Goal: Information Seeking & Learning: Learn about a topic

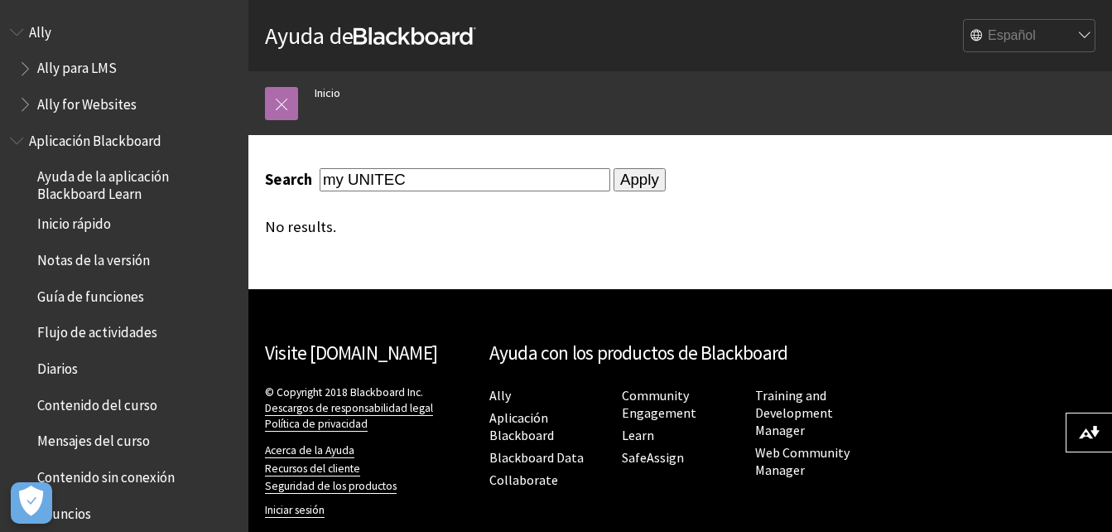
click at [277, 107] on link at bounding box center [281, 103] width 33 height 33
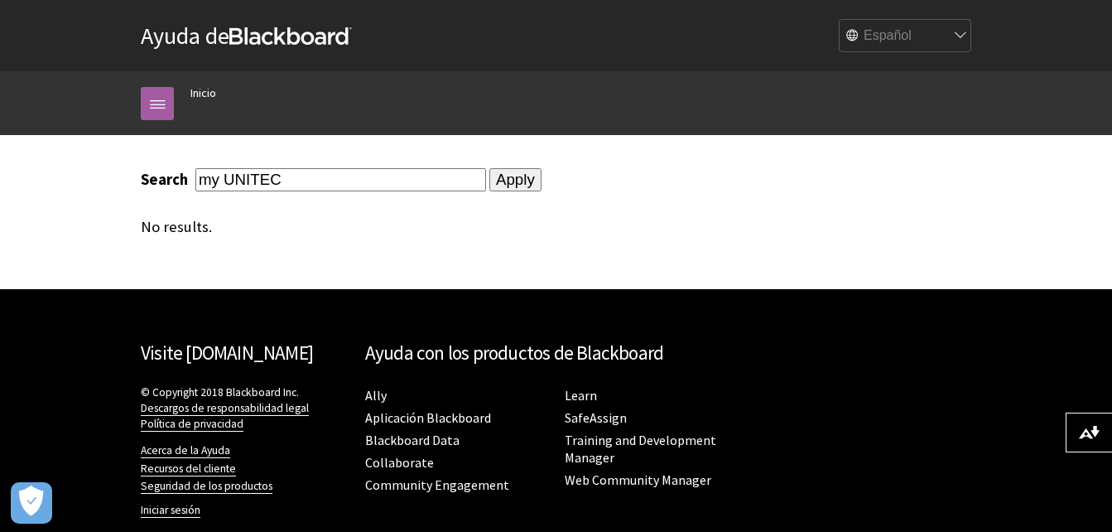
click at [361, 174] on input "my UNITEC" at bounding box center [340, 179] width 291 height 22
click at [221, 179] on input "my UNITEC" at bounding box center [340, 179] width 291 height 22
type input "myUNITEC"
click at [489, 168] on input "Apply" at bounding box center [515, 179] width 52 height 23
click at [437, 417] on link "Aplicación Blackboard" at bounding box center [428, 417] width 126 height 17
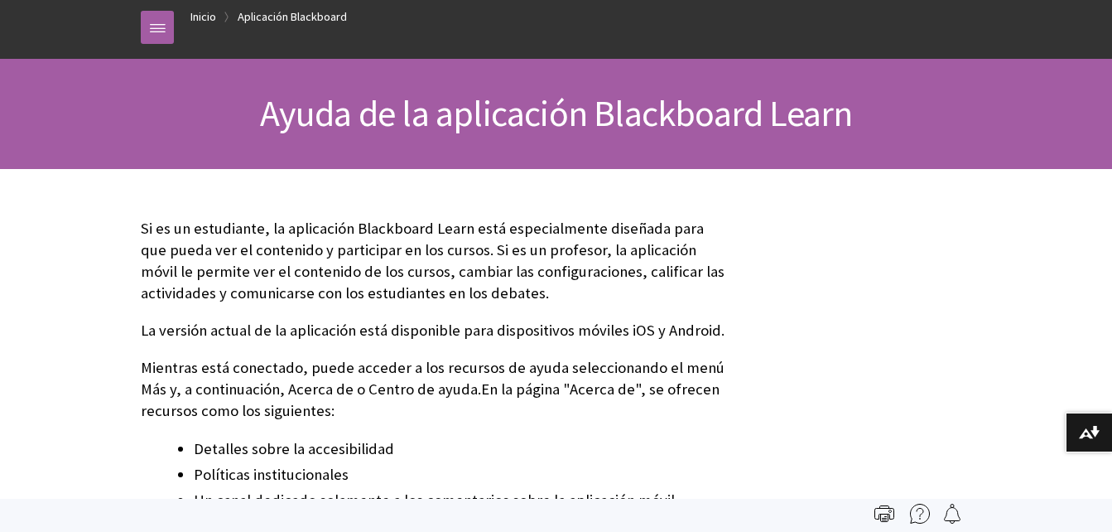
scroll to position [73, 0]
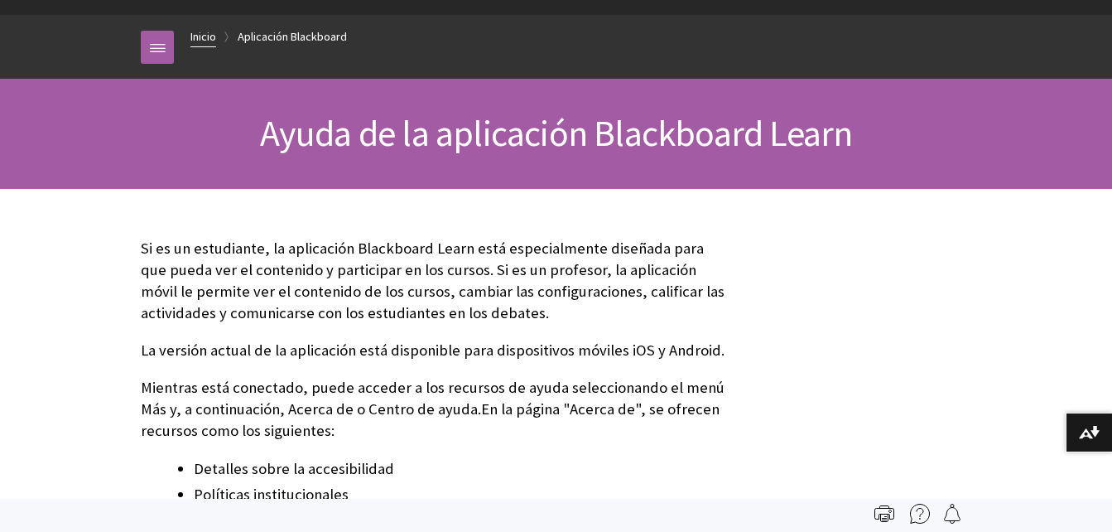
click at [197, 36] on link "Inicio" at bounding box center [203, 36] width 26 height 21
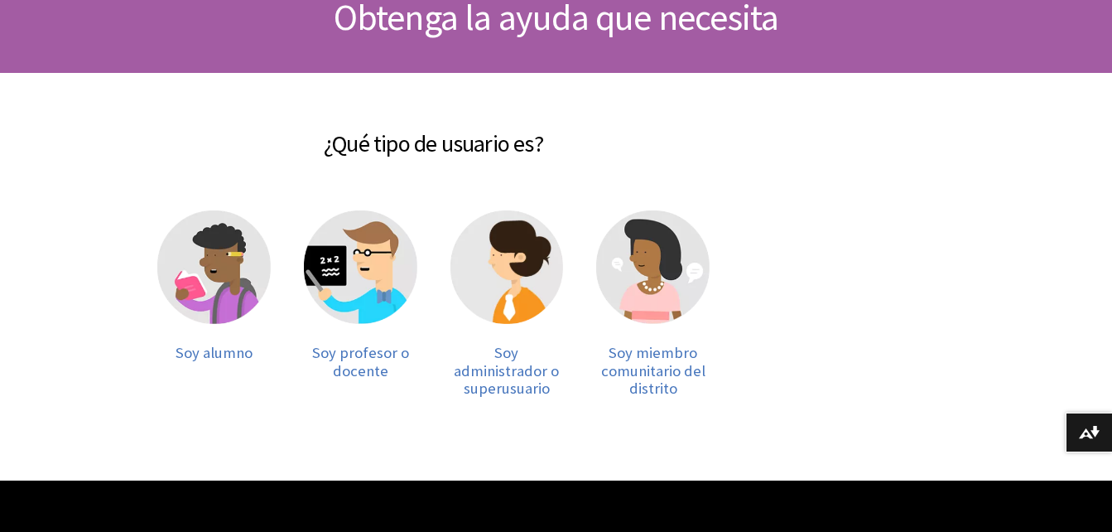
scroll to position [196, 0]
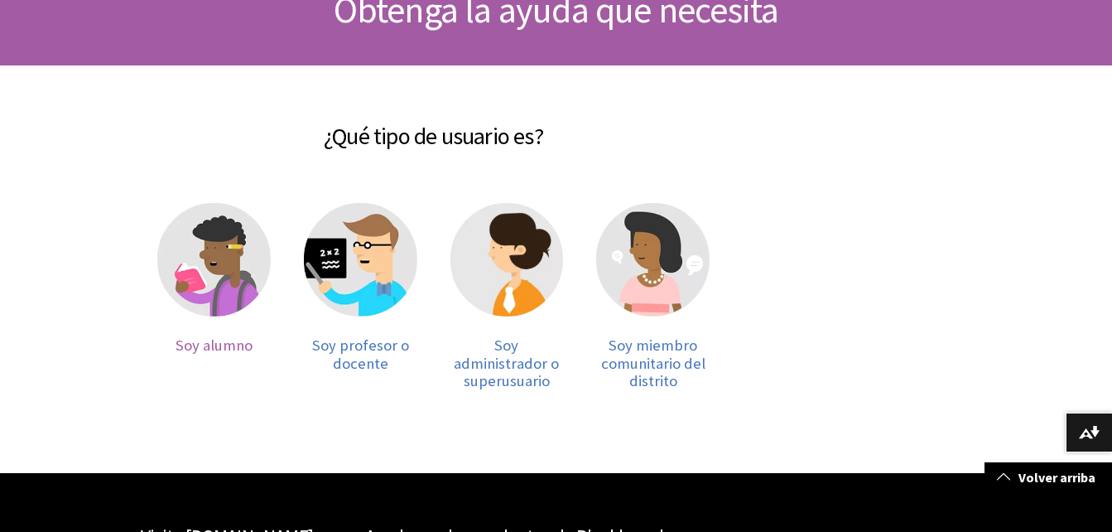
click at [223, 292] on img at bounding box center [213, 259] width 113 height 113
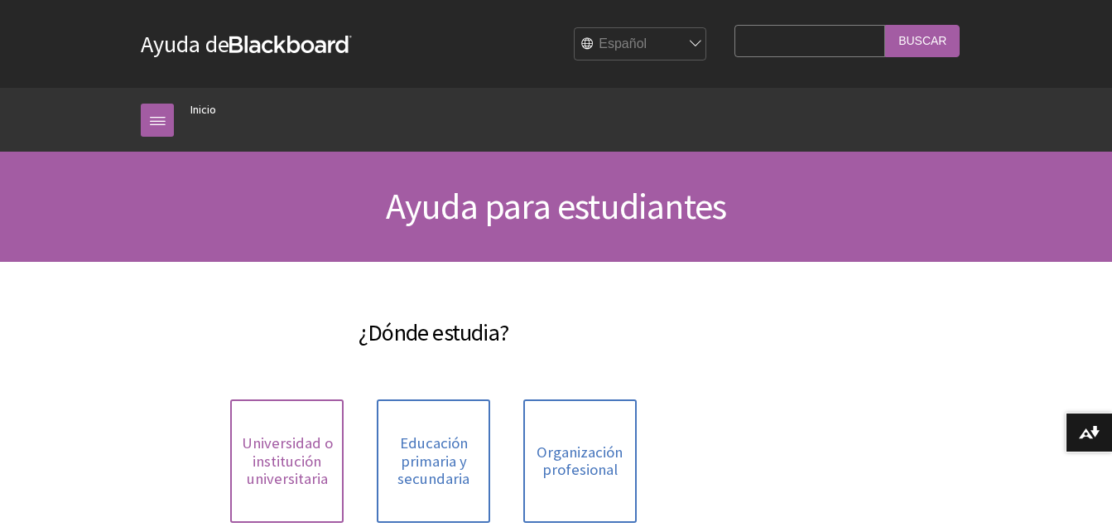
click at [305, 450] on span "Universidad o institución universitaria" at bounding box center [287, 461] width 94 height 54
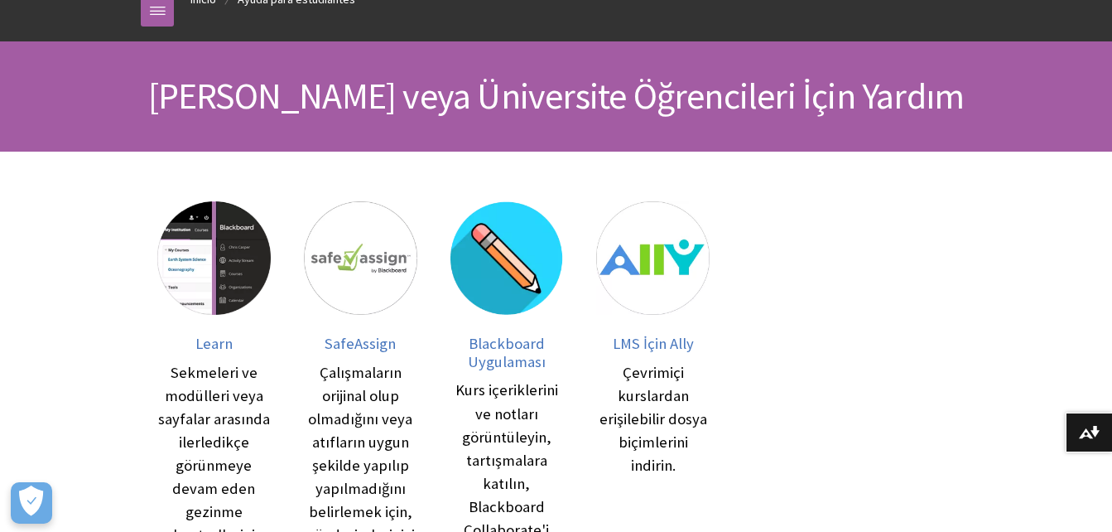
scroll to position [94, 0]
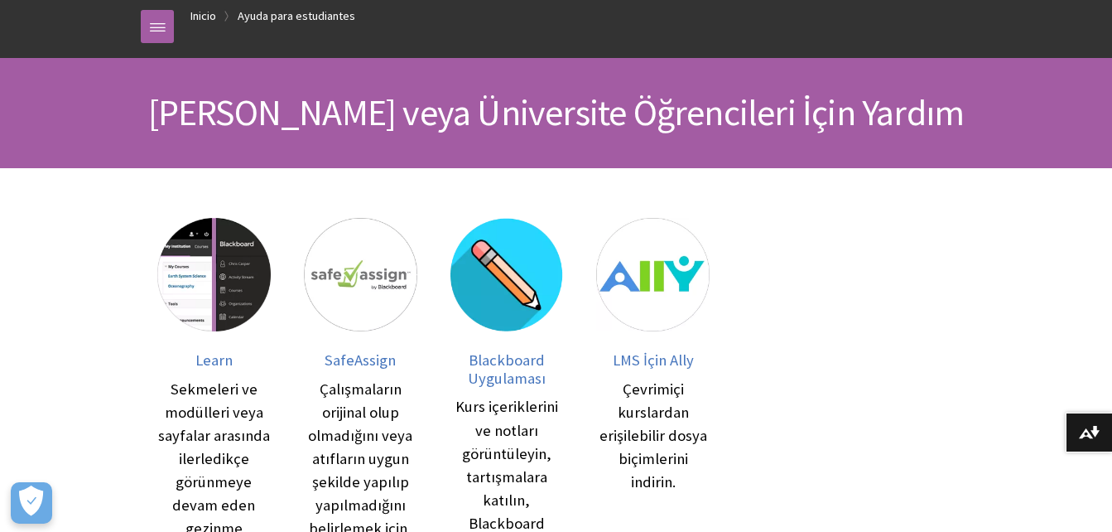
drag, startPoint x: 811, startPoint y: 1, endPoint x: 580, endPoint y: 397, distance: 457.9
click at [580, 397] on div "Blackboard Uygulaması Kurs içeriklerini ve notları görüntüleyin, tartışmalara k…" at bounding box center [507, 425] width 147 height 448
click at [201, 362] on span "Learn" at bounding box center [213, 359] width 37 height 19
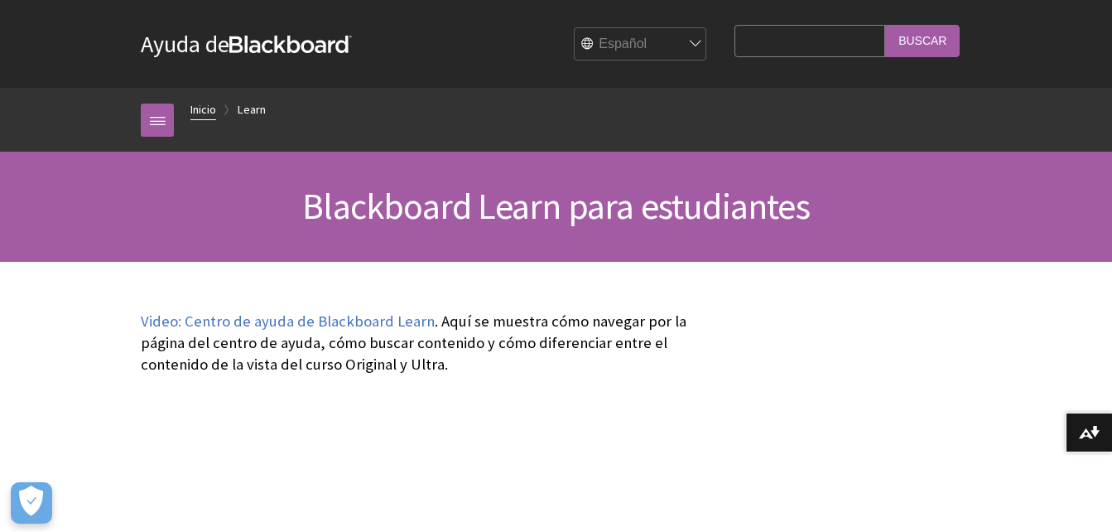
click at [205, 106] on link "Inicio" at bounding box center [203, 109] width 26 height 21
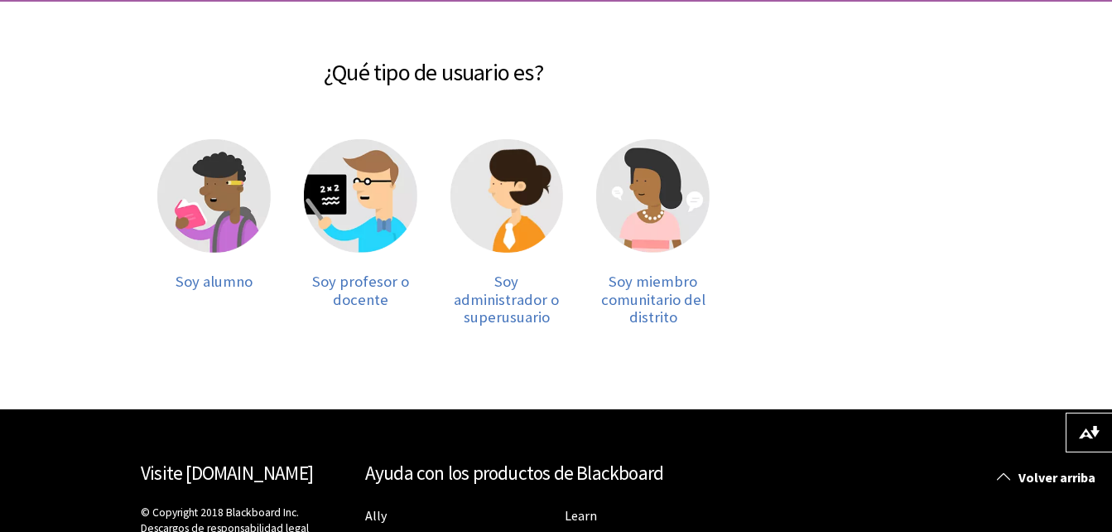
scroll to position [258, 0]
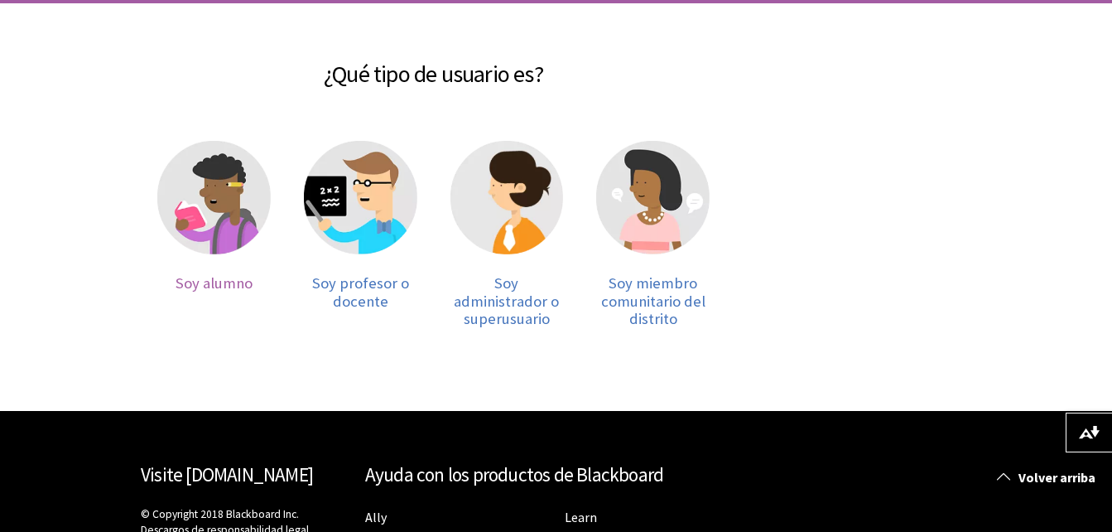
click at [223, 291] on span "Soy alumno" at bounding box center [214, 282] width 77 height 19
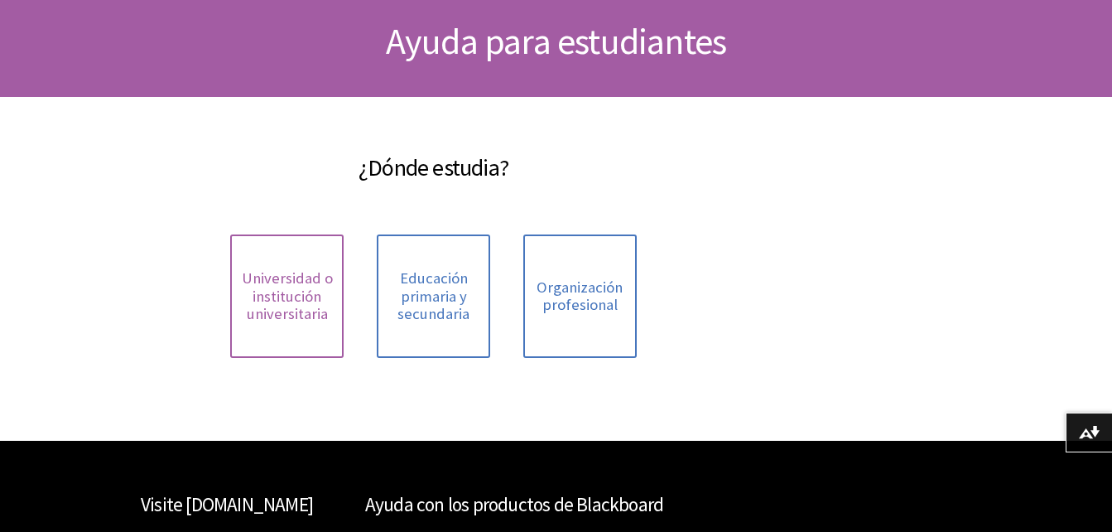
click at [298, 267] on link "Universidad o institución universitaria" at bounding box center [286, 295] width 113 height 123
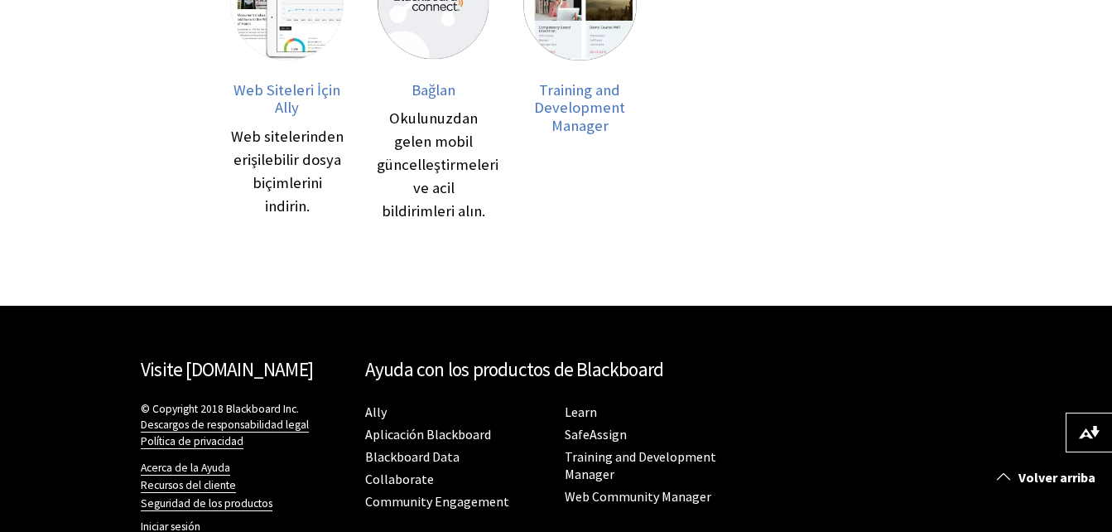
scroll to position [898, 0]
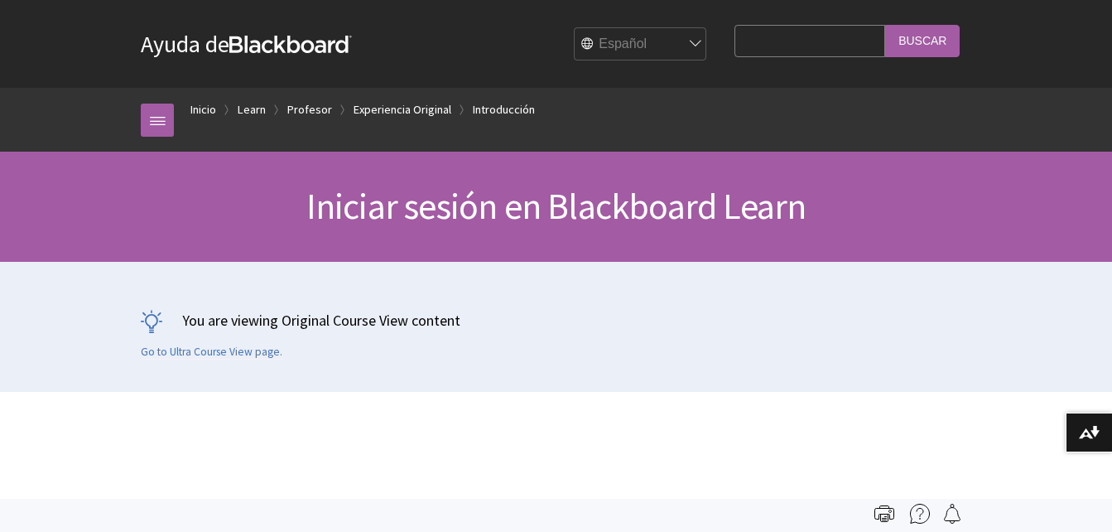
scroll to position [2157, 0]
click at [744, 47] on input "Search Query" at bounding box center [810, 41] width 151 height 32
type input "[GEOGRAPHIC_DATA]"
click at [885, 25] on input "Buscar" at bounding box center [922, 41] width 75 height 32
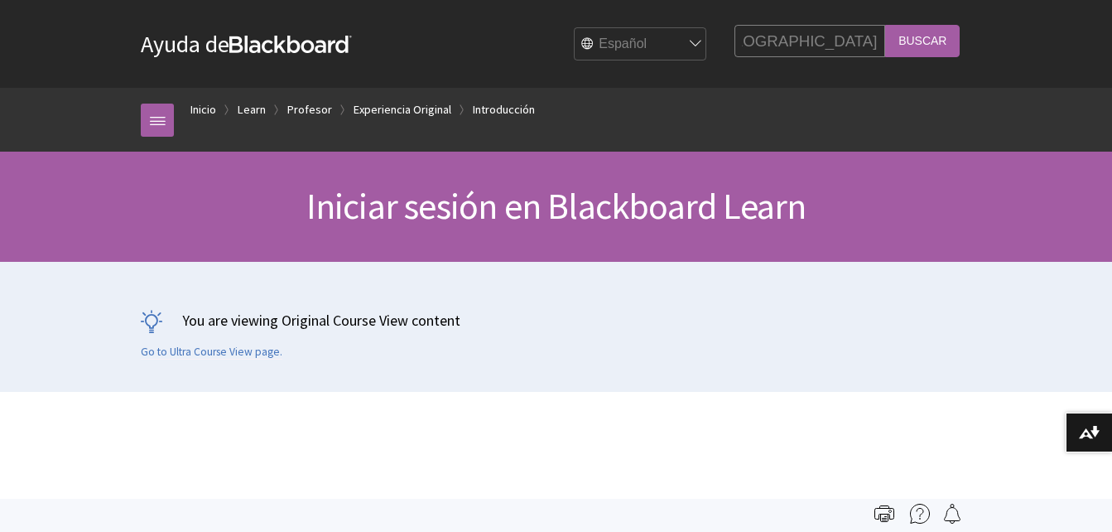
scroll to position [0, 0]
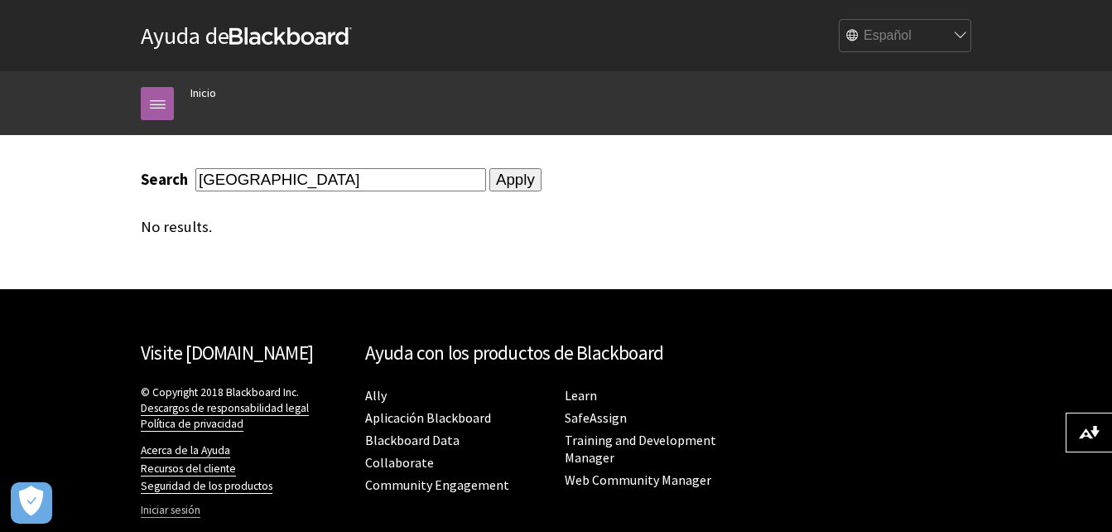
click at [186, 511] on link "Iniciar sesión" at bounding box center [171, 510] width 60 height 15
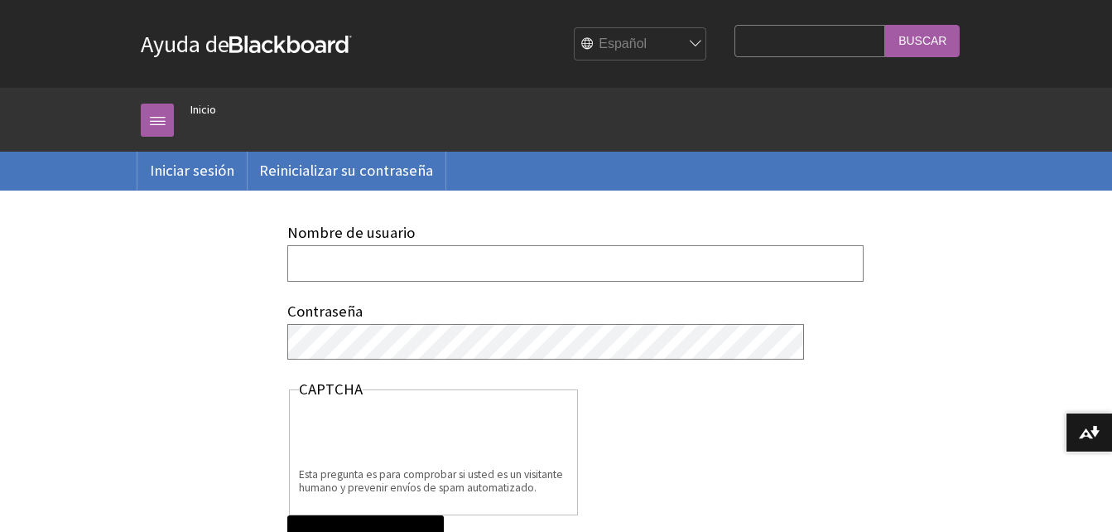
click at [580, 248] on input "Nombre de usuario" at bounding box center [575, 263] width 576 height 36
type input "[PERSON_NAME][EMAIL_ADDRESS][DOMAIN_NAME]"
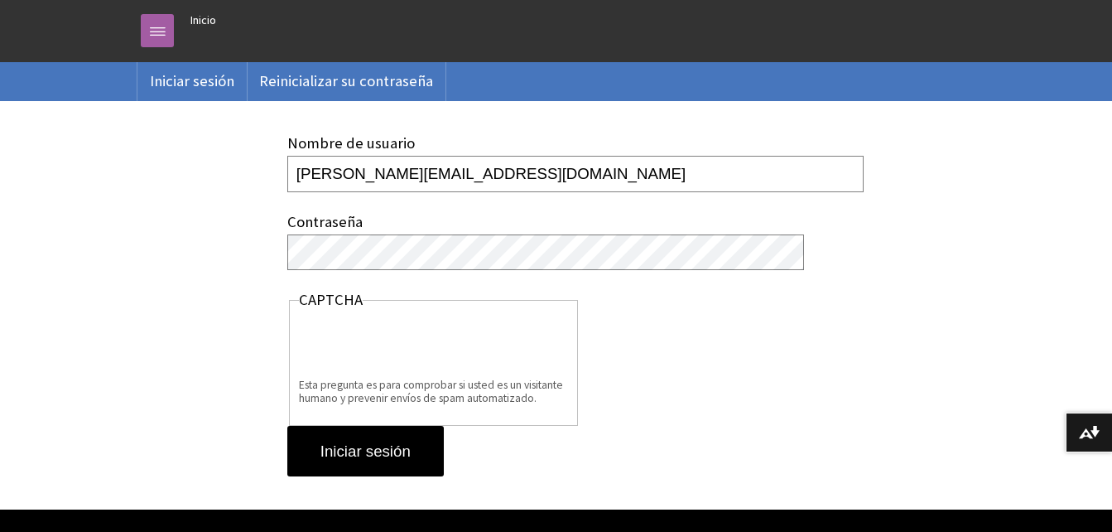
scroll to position [117, 0]
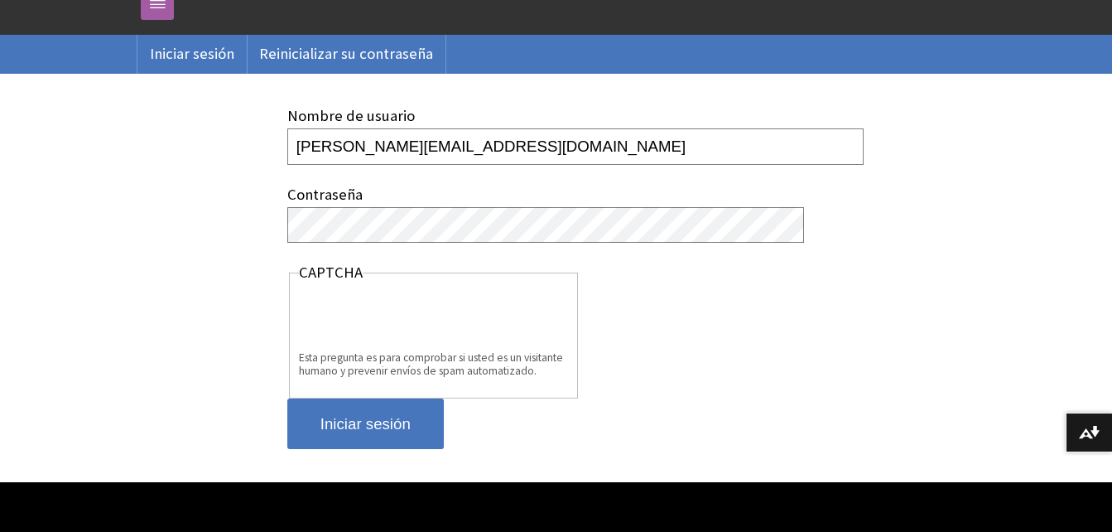
click at [433, 408] on input "Iniciar sesión" at bounding box center [365, 423] width 157 height 51
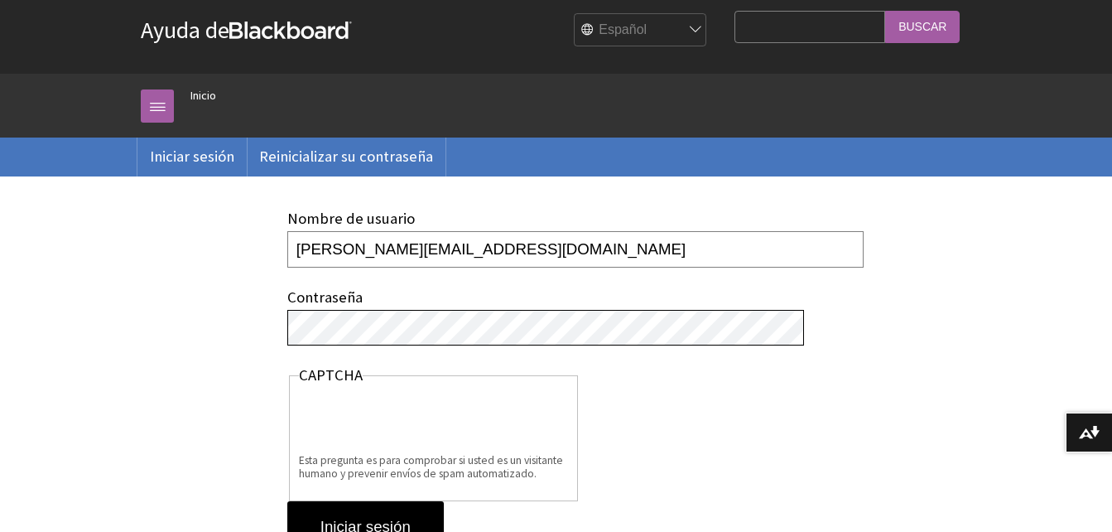
scroll to position [15, 0]
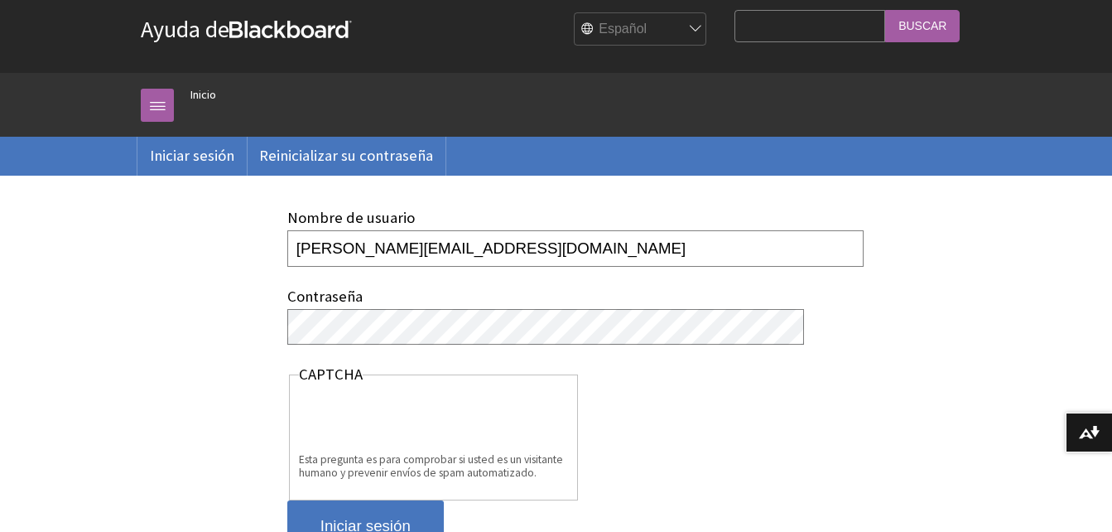
click at [371, 515] on input "Iniciar sesión" at bounding box center [365, 525] width 157 height 51
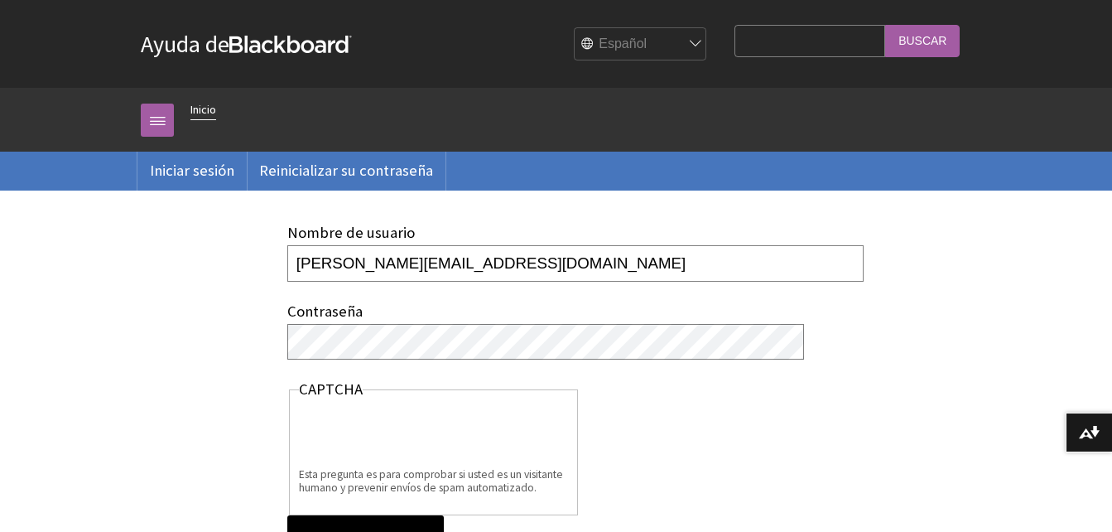
click at [203, 114] on link "Inicio" at bounding box center [203, 109] width 26 height 21
click at [152, 120] on link at bounding box center [157, 120] width 33 height 33
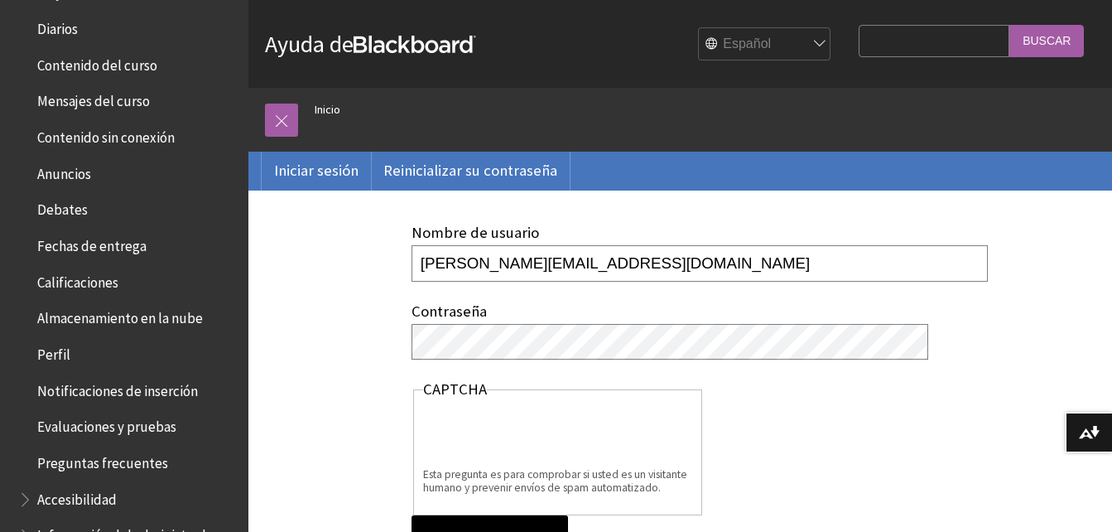
scroll to position [393, 0]
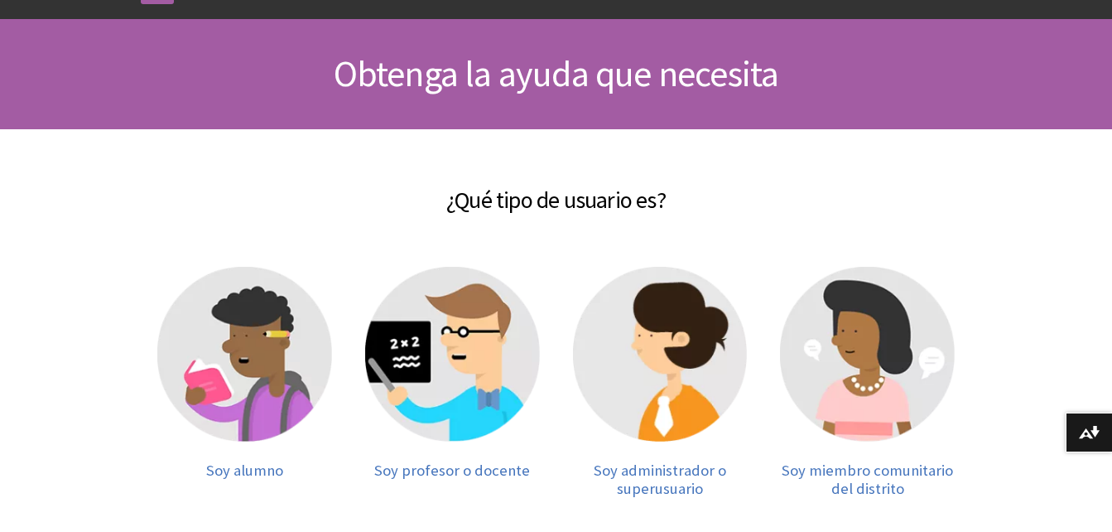
scroll to position [151, 0]
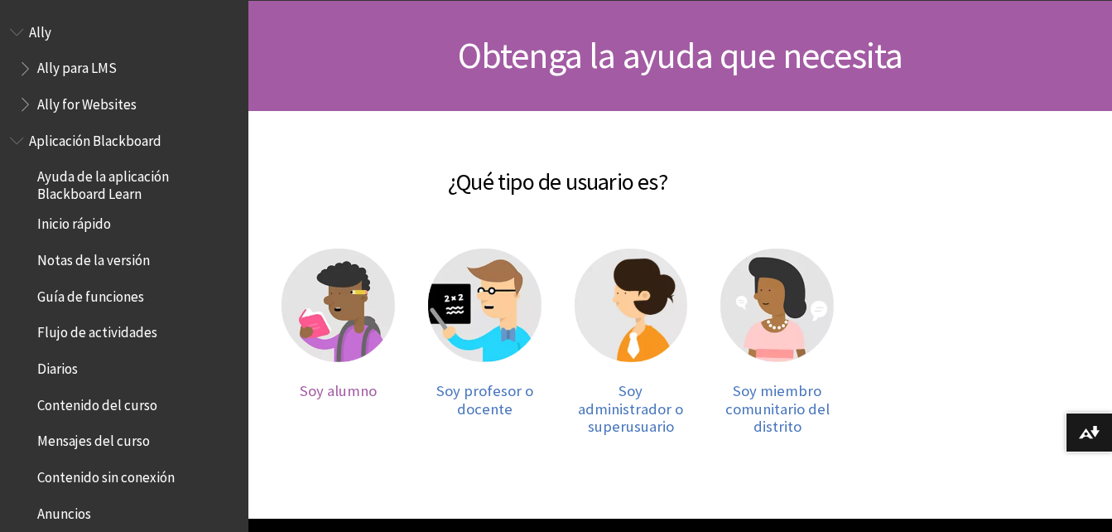
click at [338, 388] on span "Soy alumno" at bounding box center [338, 390] width 77 height 19
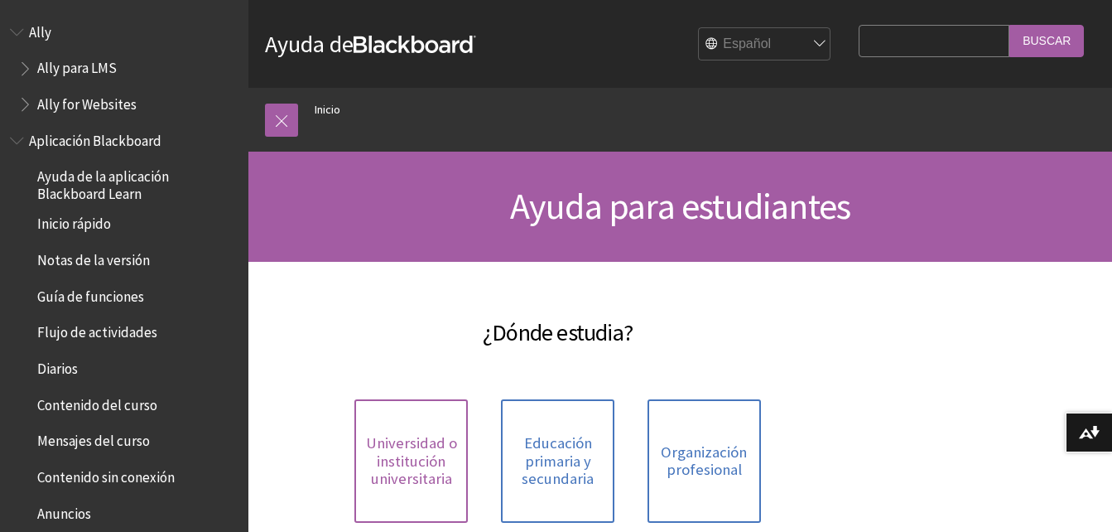
click at [418, 453] on span "Universidad o institución universitaria" at bounding box center [411, 461] width 94 height 54
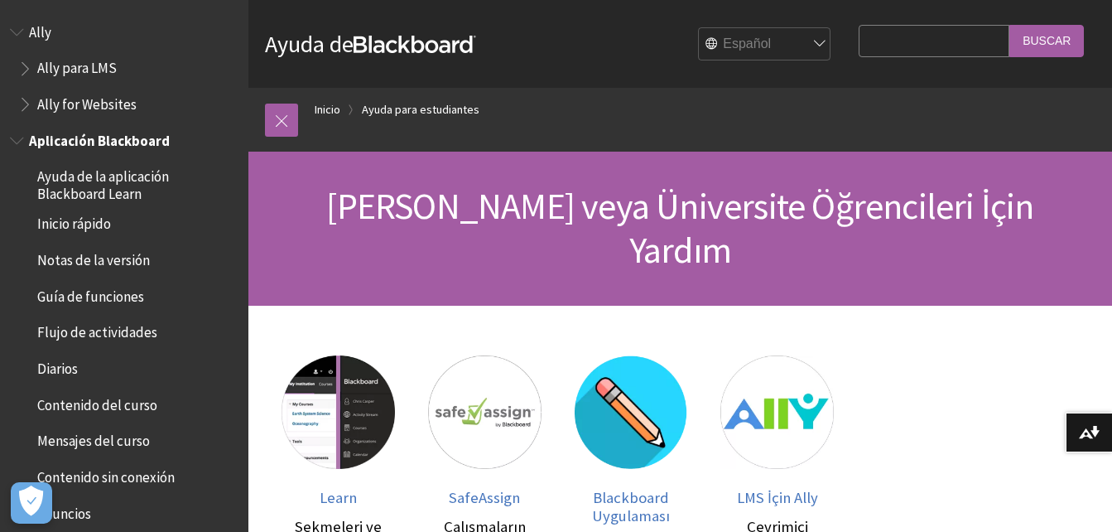
click at [96, 403] on span "Contenido del curso" at bounding box center [97, 402] width 120 height 22
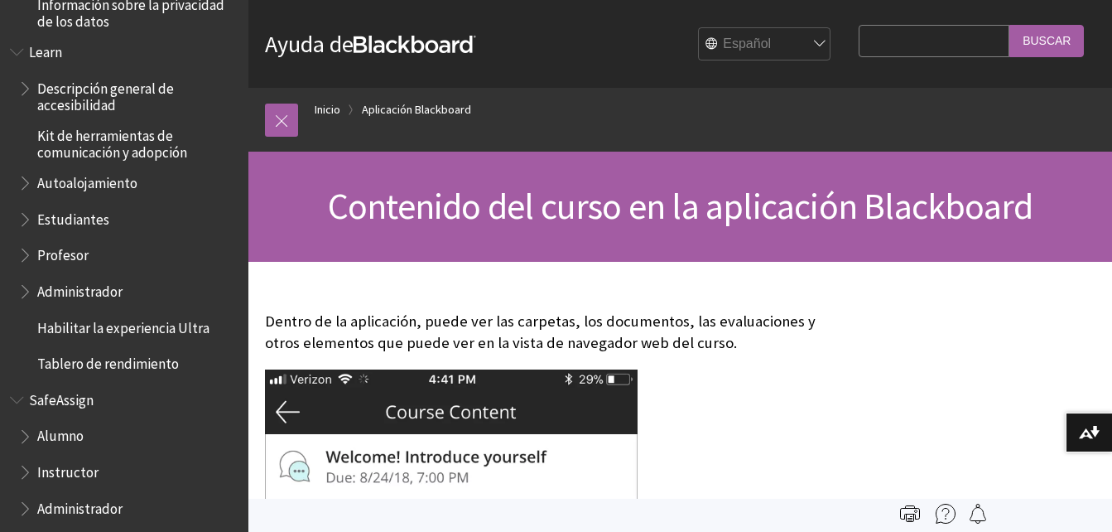
scroll to position [1235, 0]
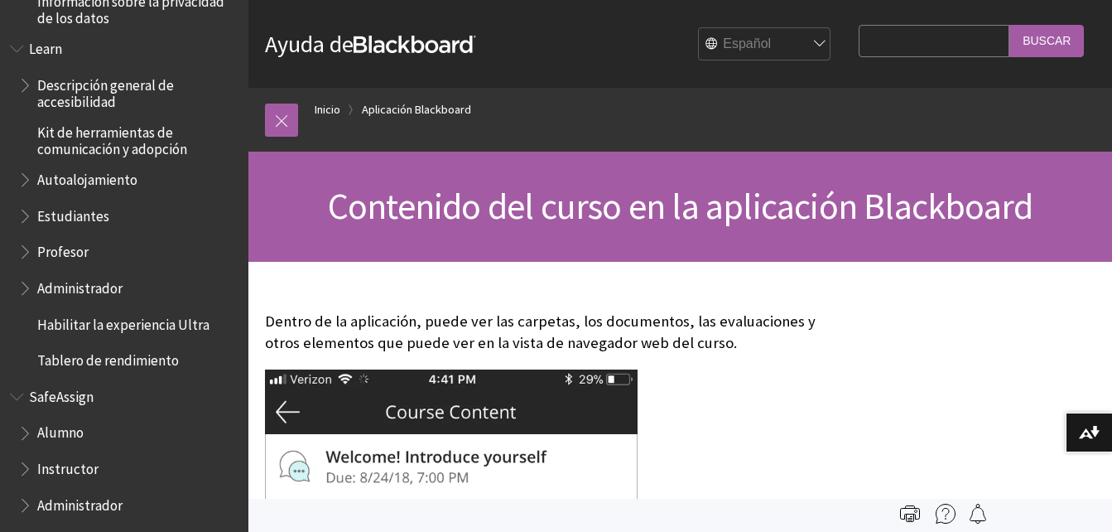
click at [91, 208] on span "Estudiantes" at bounding box center [73, 213] width 72 height 22
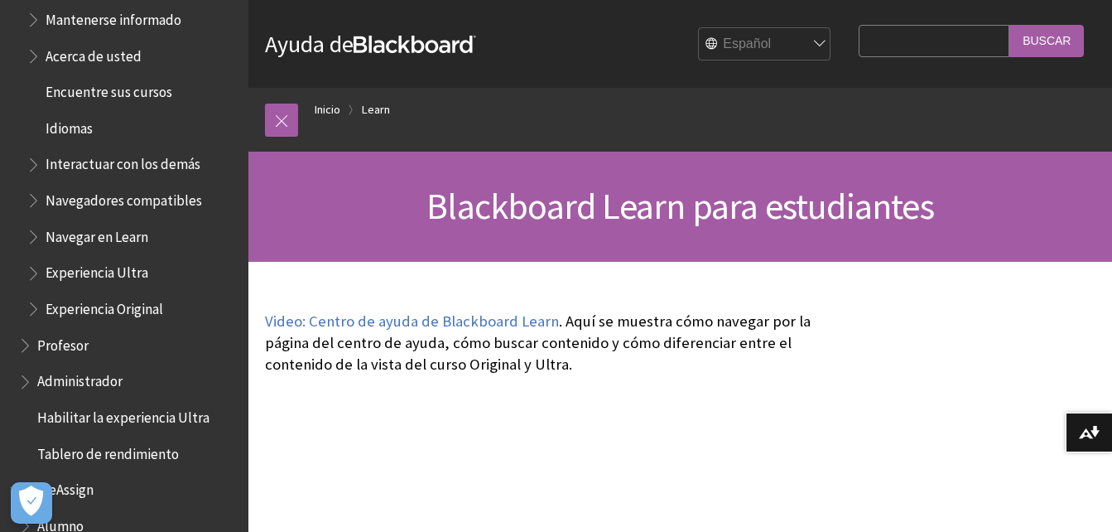
scroll to position [1602, 0]
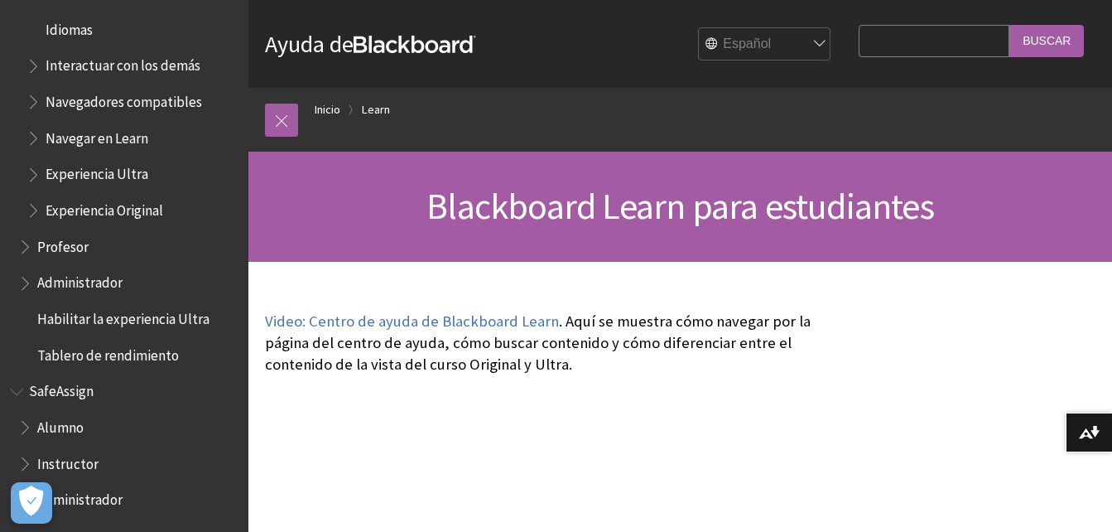
click at [56, 429] on span "Alumno" at bounding box center [60, 424] width 46 height 22
